Goal: Task Accomplishment & Management: Use online tool/utility

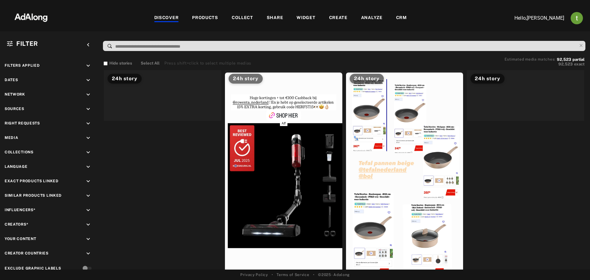
click at [309, 17] on div "WIDGET" at bounding box center [305, 17] width 19 height 7
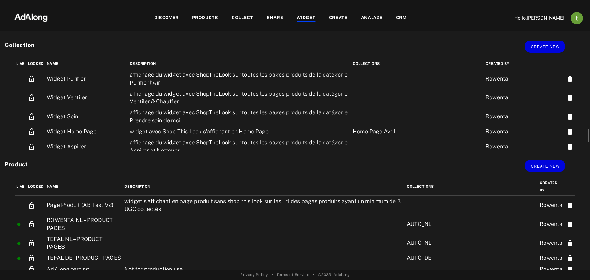
scroll to position [123, 0]
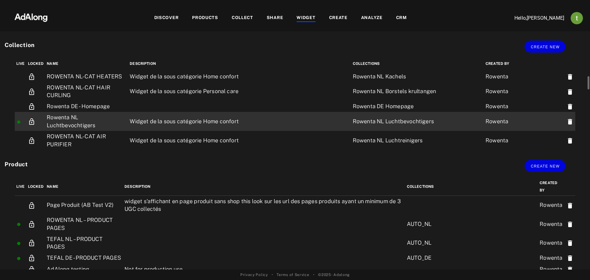
click at [91, 117] on td "Rowenta NL Luchtbevochtigers" at bounding box center [86, 121] width 83 height 19
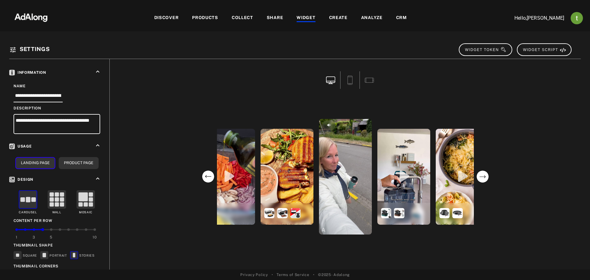
click at [521, 193] on div "optigriller la.case.de.steph optigriller daniel_both_bbq runningangelfrouke kim…" at bounding box center [345, 176] width 462 height 154
click at [355, 168] on video "open the preview of the instagram content created by runningangelfrouke" at bounding box center [345, 176] width 53 height 115
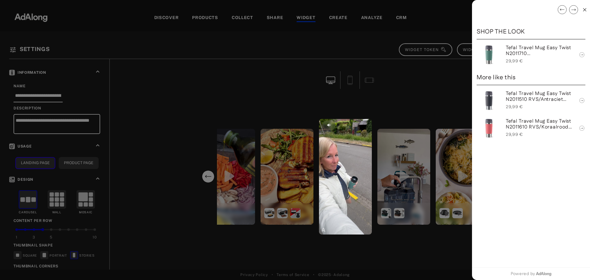
click at [419, 97] on div at bounding box center [295, 140] width 590 height 280
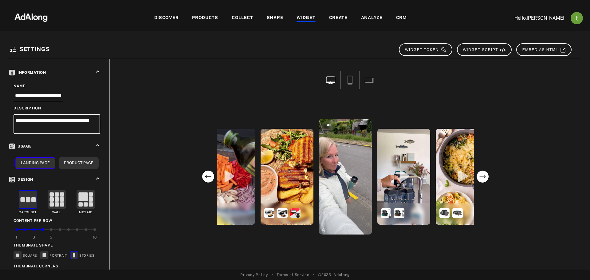
click at [482, 176] on icon "next" at bounding box center [482, 176] width 13 height 13
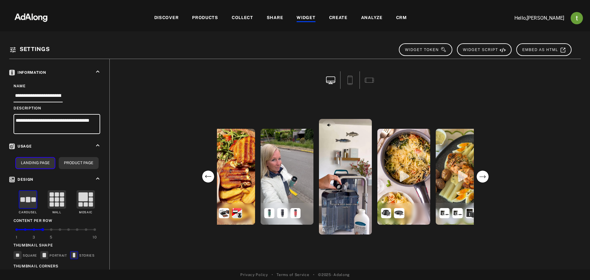
click at [482, 176] on circle "next" at bounding box center [482, 176] width 12 height 12
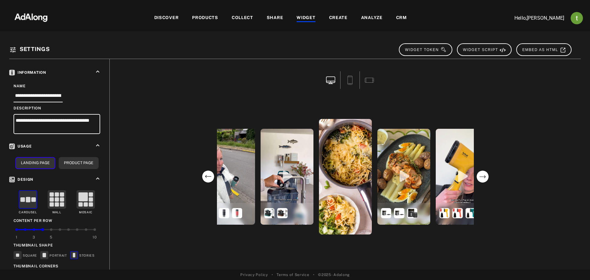
click at [482, 176] on circle "next" at bounding box center [482, 176] width 12 height 12
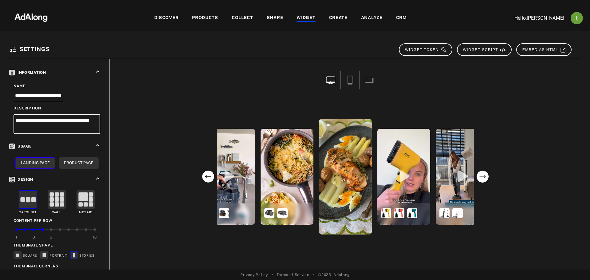
click at [482, 176] on circle "next" at bounding box center [482, 176] width 12 height 12
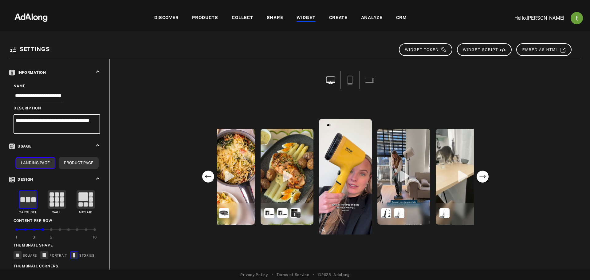
click at [482, 176] on circle "next" at bounding box center [482, 176] width 12 height 12
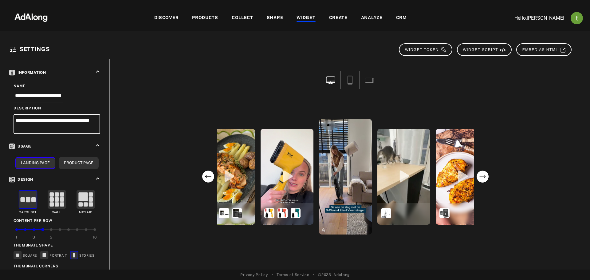
click at [482, 176] on circle "next" at bounding box center [482, 176] width 12 height 12
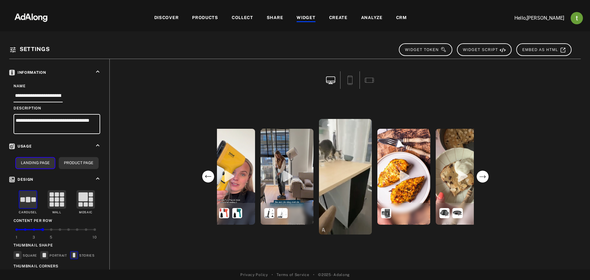
click at [482, 176] on circle "next" at bounding box center [482, 176] width 12 height 12
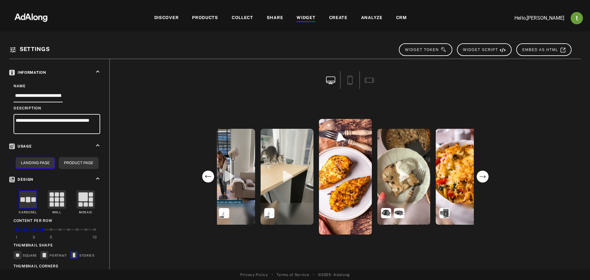
click at [482, 176] on circle "next" at bounding box center [482, 176] width 12 height 12
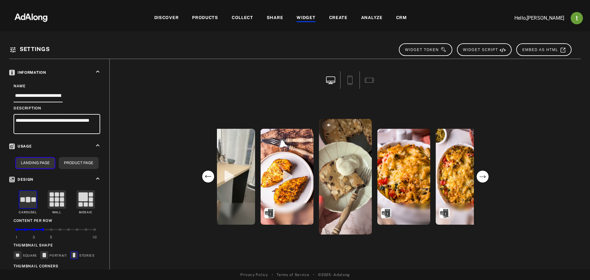
click at [482, 175] on circle "next" at bounding box center [482, 176] width 12 height 12
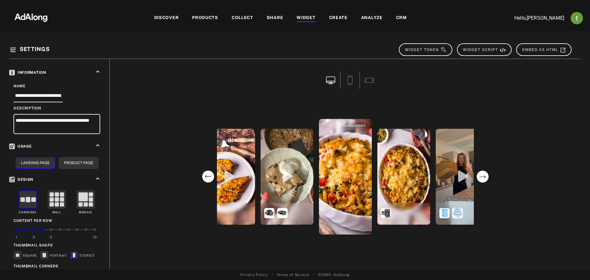
click at [354, 172] on div "foodquotesnl" at bounding box center [345, 176] width 53 height 115
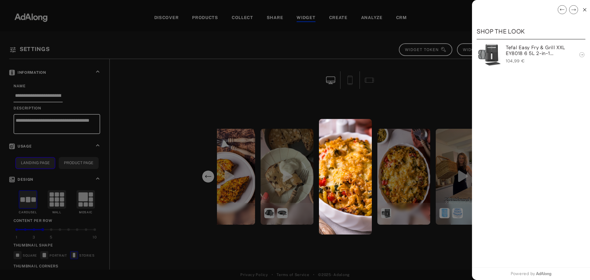
click at [411, 92] on div at bounding box center [295, 140] width 590 height 280
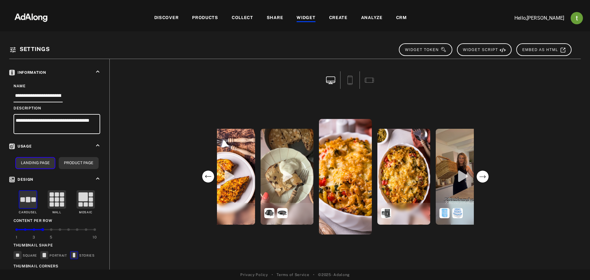
click at [477, 176] on circle "next" at bounding box center [482, 176] width 12 height 12
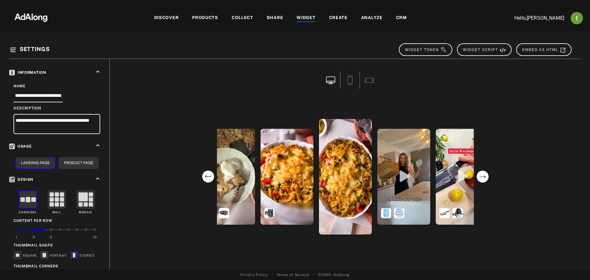
click at [477, 175] on circle "next" at bounding box center [482, 176] width 12 height 12
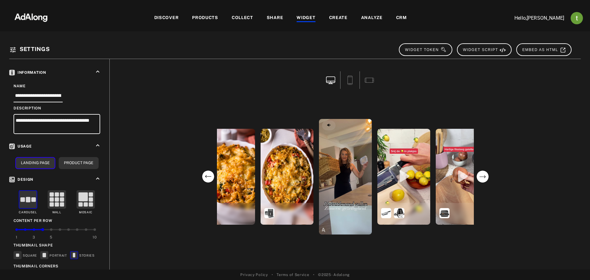
click at [477, 175] on circle "next" at bounding box center [482, 176] width 12 height 12
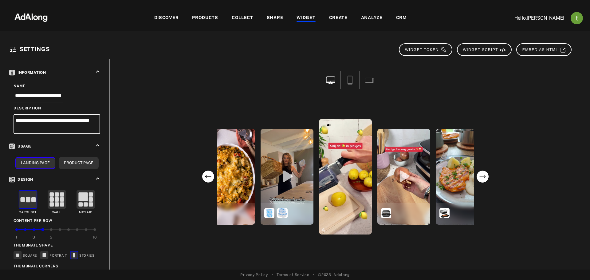
click at [477, 175] on circle "next" at bounding box center [482, 176] width 12 height 12
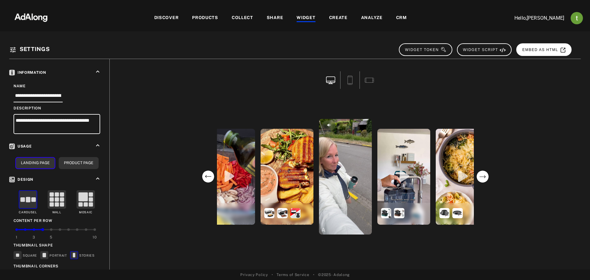
click at [524, 51] on span "EMBED AS HTML" at bounding box center [544, 50] width 44 height 4
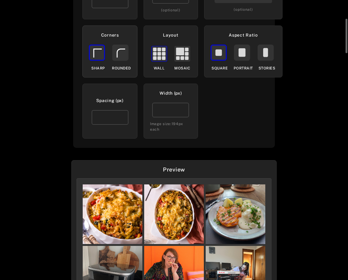
scroll to position [92, 0]
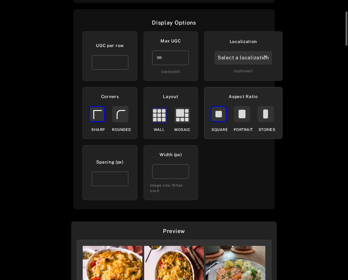
click at [237, 112] on rect at bounding box center [241, 114] width 15 height 15
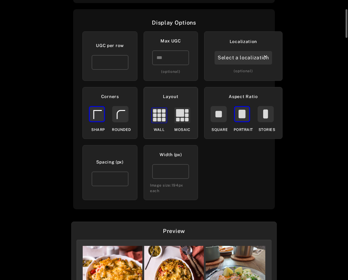
click at [176, 112] on rect at bounding box center [181, 114] width 15 height 15
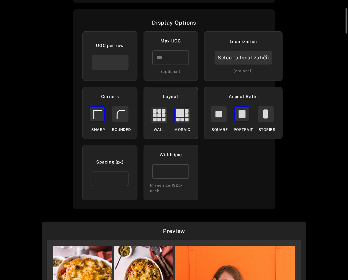
click at [165, 111] on rect at bounding box center [164, 111] width 4 height 4
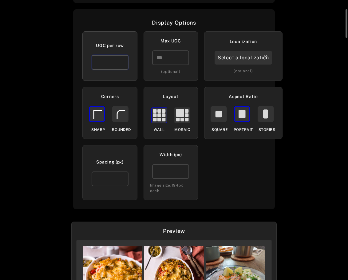
click at [122, 60] on input "*" at bounding box center [110, 62] width 37 height 15
type input "*"
click at [121, 65] on input "*" at bounding box center [110, 62] width 37 height 15
click at [226, 58] on div "Select a localization" at bounding box center [242, 58] width 57 height 14
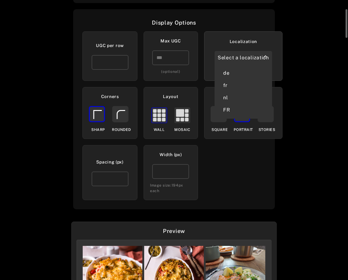
click at [228, 71] on div "de" at bounding box center [243, 73] width 48 height 12
